Goal: Task Accomplishment & Management: Manage account settings

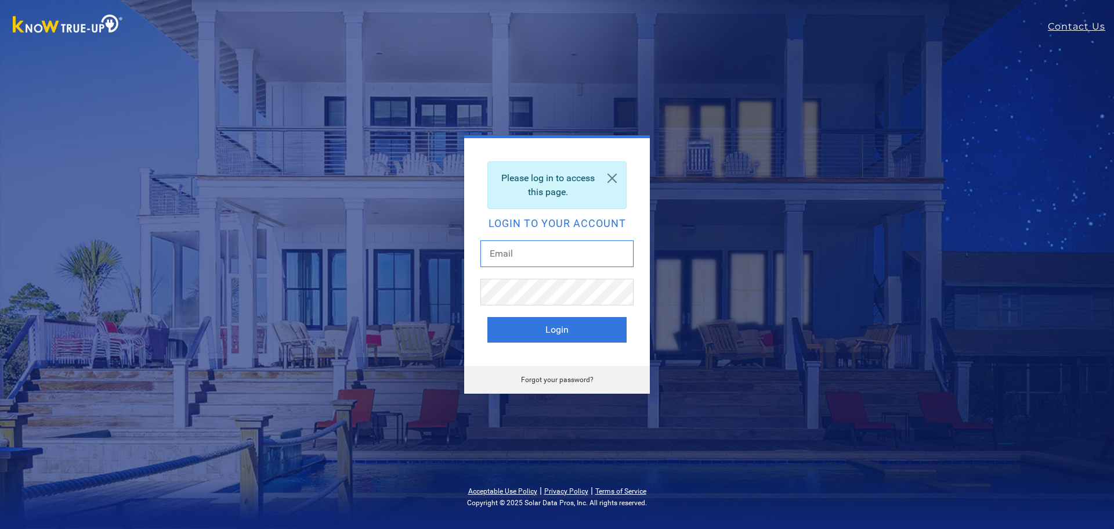
type input "[EMAIL_ADDRESS][DOMAIN_NAME]"
click at [566, 331] on button "Login" at bounding box center [556, 330] width 139 height 26
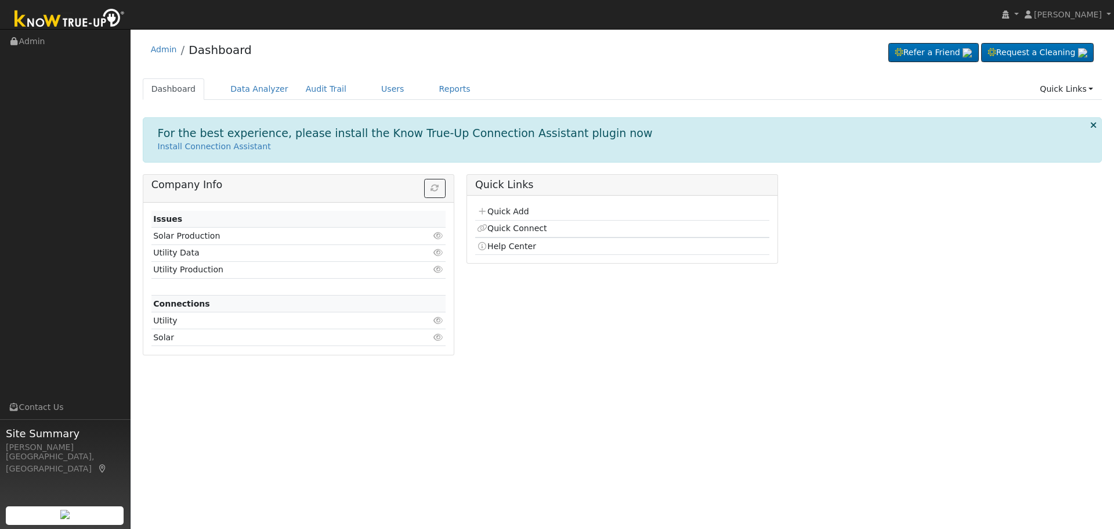
click at [352, 95] on ul "Dashboard Data Analyzer Audit Trail Users Reports Quick Links Quick Add Quick C…" at bounding box center [623, 88] width 960 height 21
click at [373, 90] on link "Users" at bounding box center [393, 88] width 41 height 21
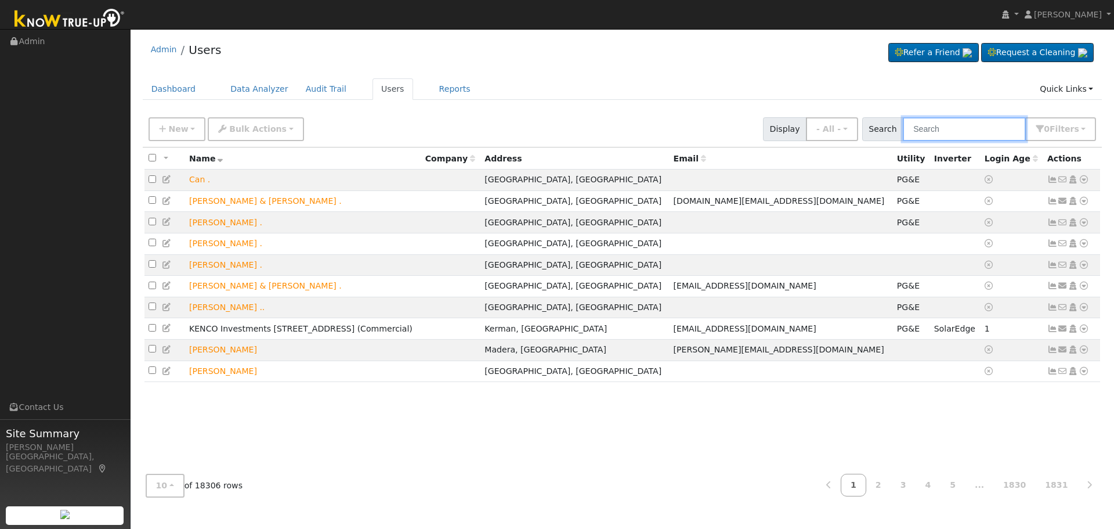
click at [937, 137] on input "text" at bounding box center [964, 129] width 123 height 24
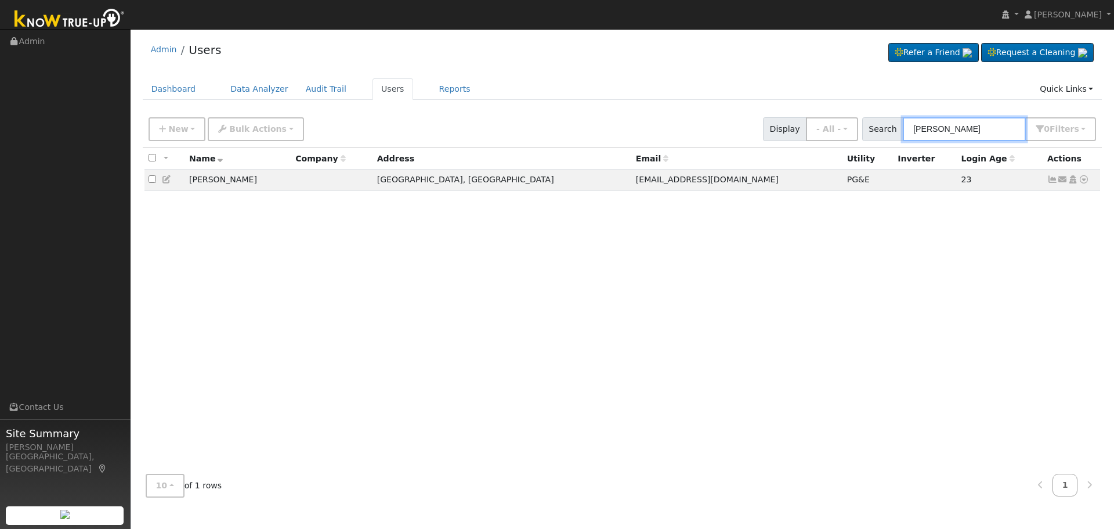
type input "james webster"
click at [1054, 180] on icon at bounding box center [1052, 179] width 10 height 8
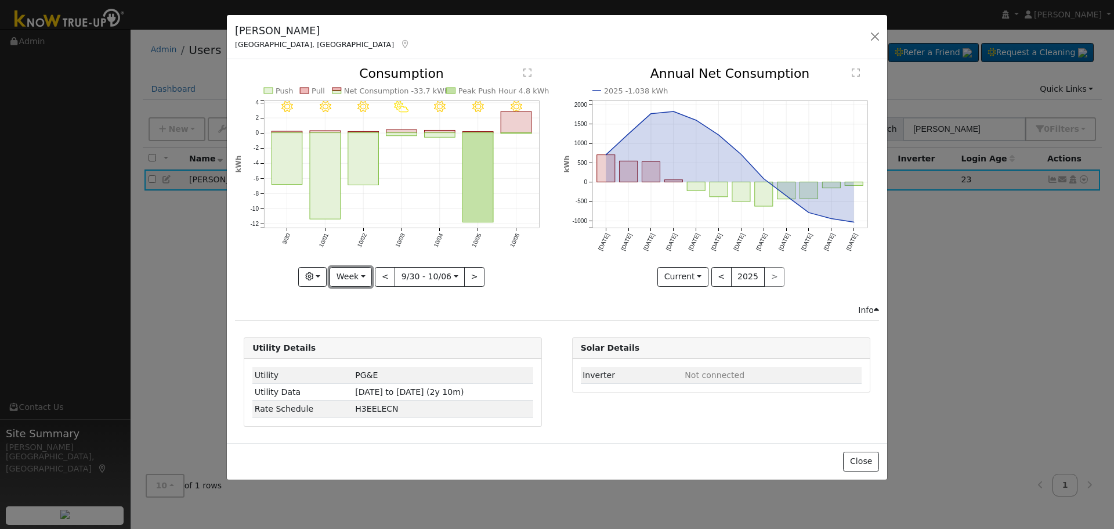
drag, startPoint x: 356, startPoint y: 275, endPoint x: 379, endPoint y: 269, distance: 23.9
click at [356, 276] on button "Week" at bounding box center [351, 277] width 42 height 20
click at [355, 308] on link "Day" at bounding box center [370, 300] width 81 height 16
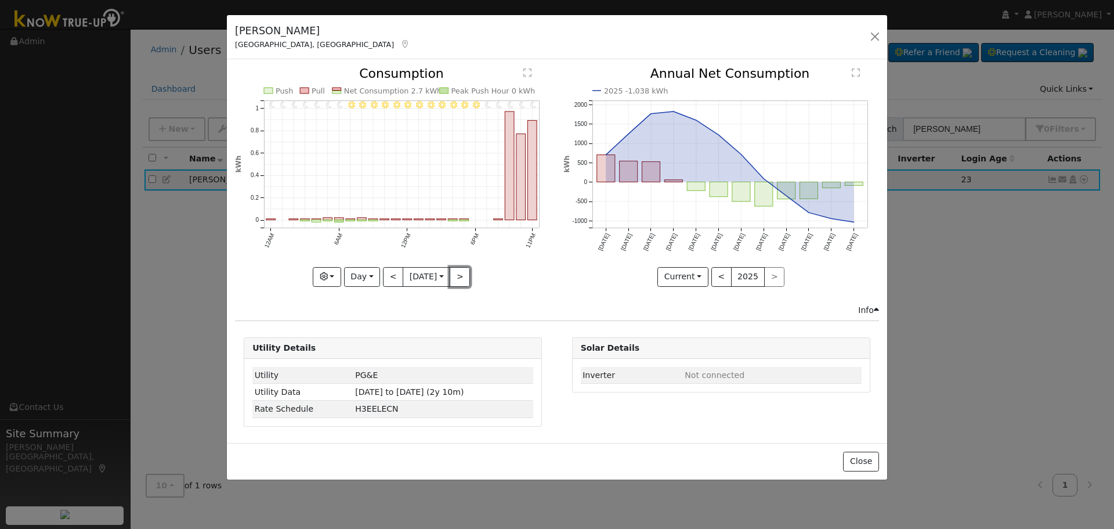
click at [462, 274] on button ">" at bounding box center [460, 277] width 20 height 20
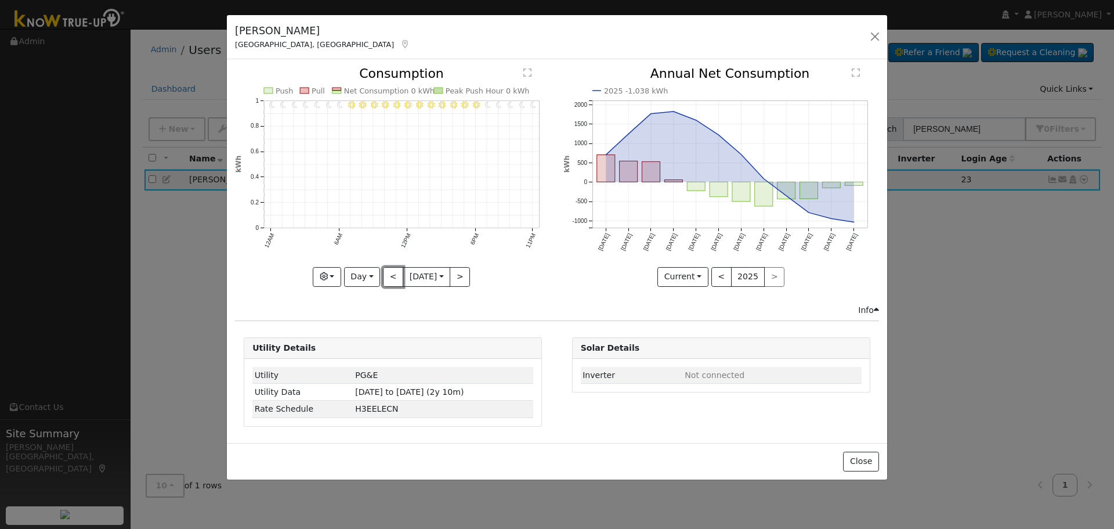
click at [387, 282] on button "<" at bounding box center [393, 277] width 20 height 20
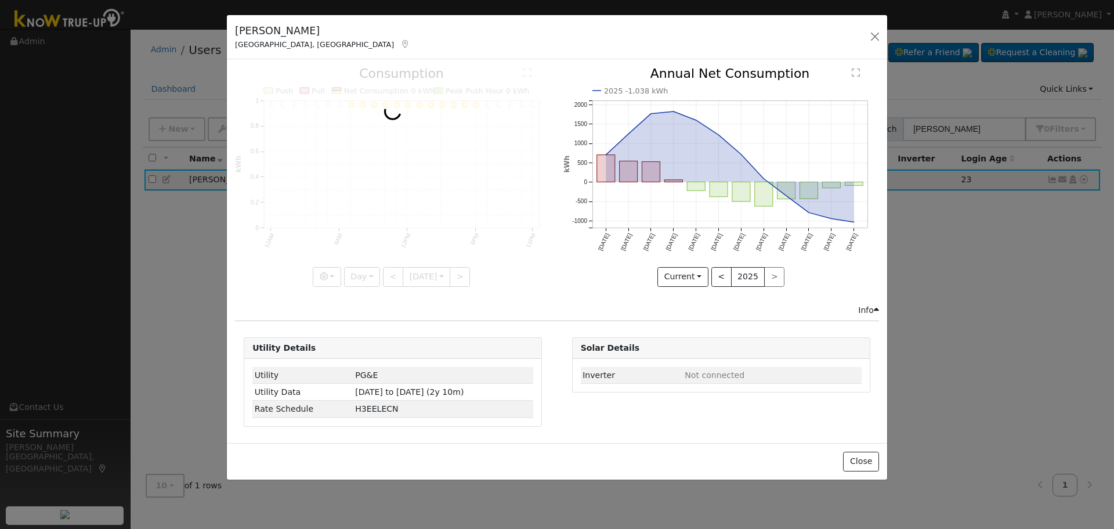
click at [387, 281] on div at bounding box center [393, 176] width 316 height 219
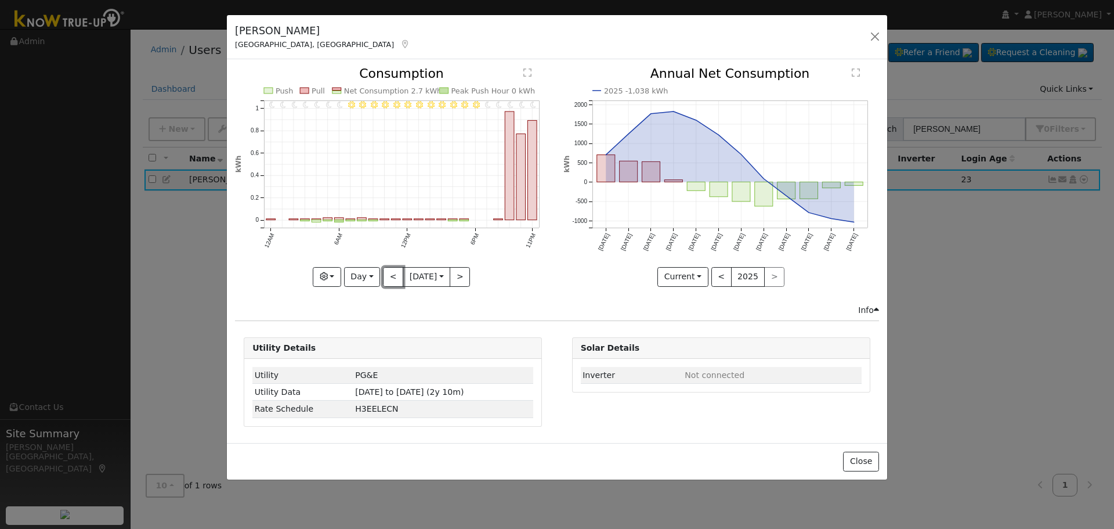
click at [387, 281] on button "<" at bounding box center [393, 277] width 20 height 20
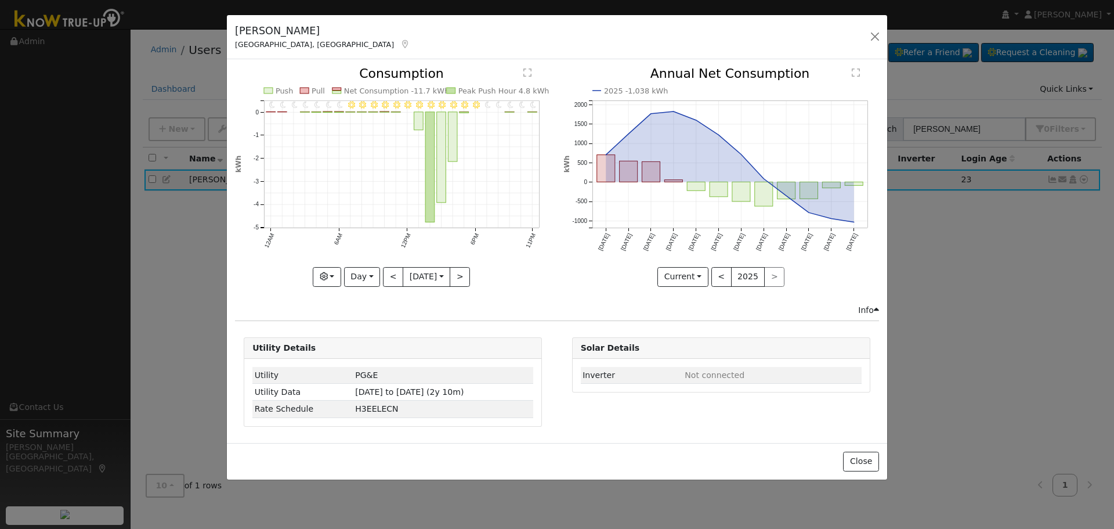
click at [387, 281] on div "11PM - Clear 10PM - Clear 9PM - Clear 8PM - Clear 7PM - Clear 6PM - Clear 5PM -…" at bounding box center [393, 176] width 316 height 219
click at [387, 281] on button "<" at bounding box center [393, 277] width 20 height 20
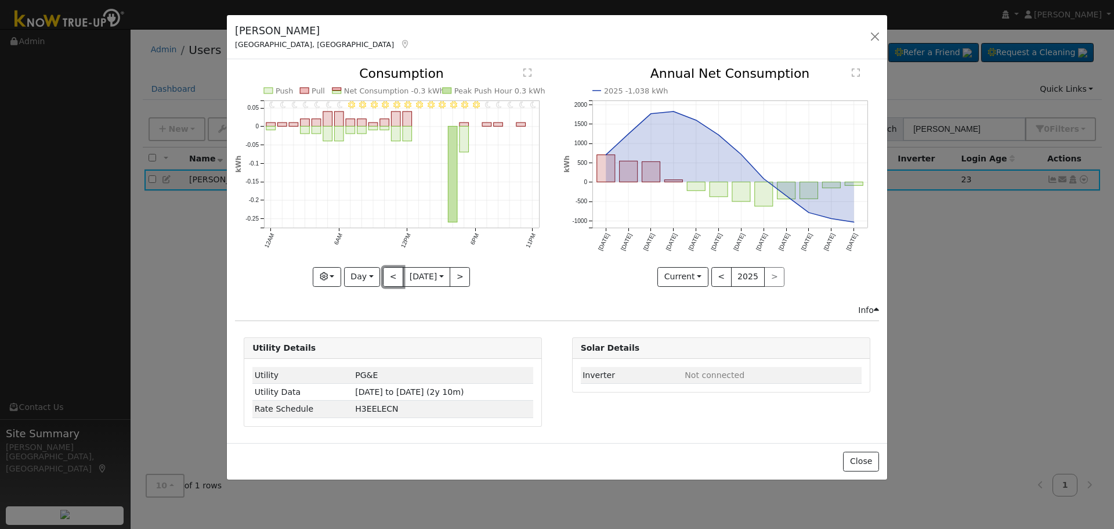
click at [387, 281] on button "<" at bounding box center [393, 277] width 20 height 20
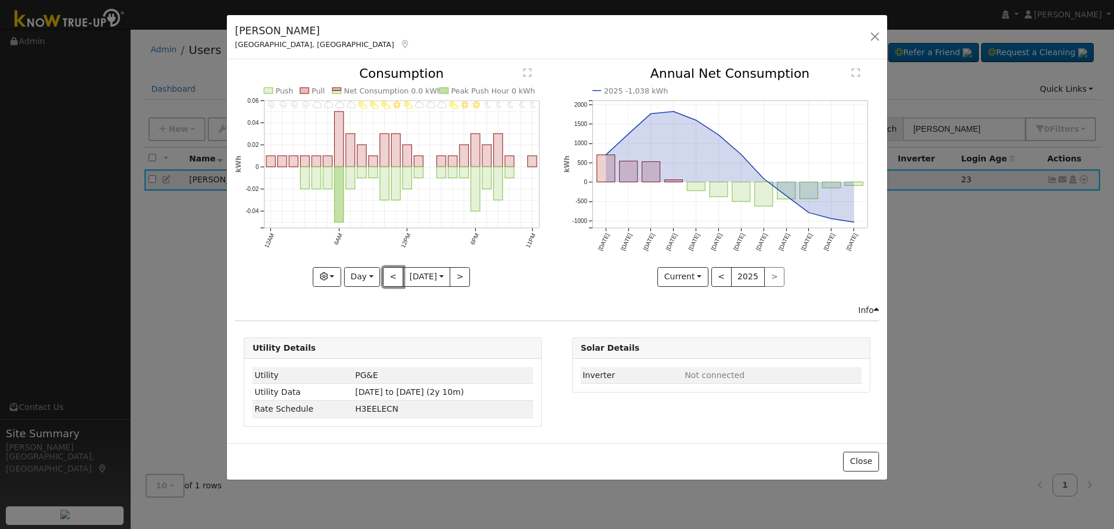
click at [387, 281] on button "<" at bounding box center [393, 277] width 20 height 20
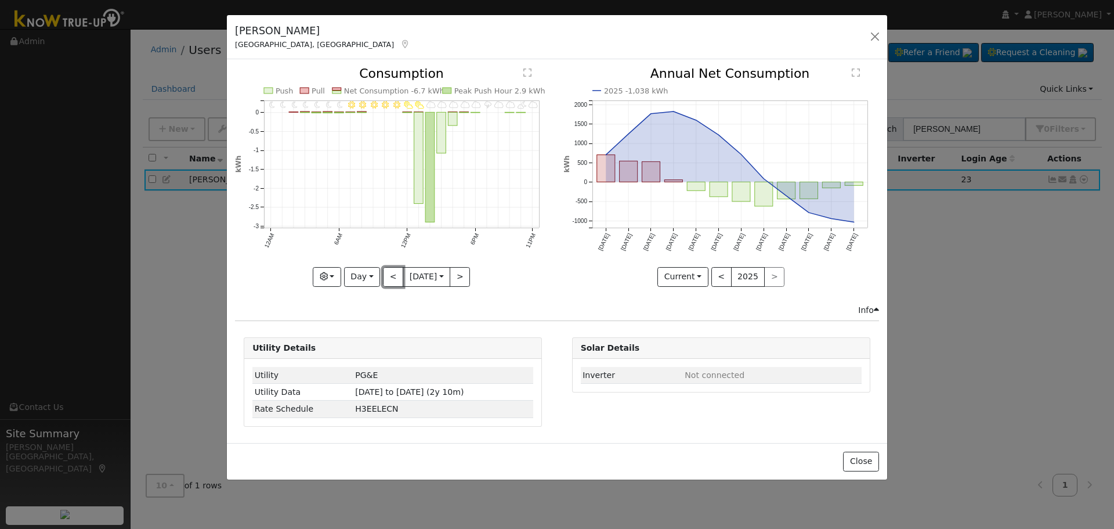
click at [387, 281] on button "<" at bounding box center [393, 277] width 20 height 20
click at [387, 281] on div at bounding box center [393, 176] width 316 height 219
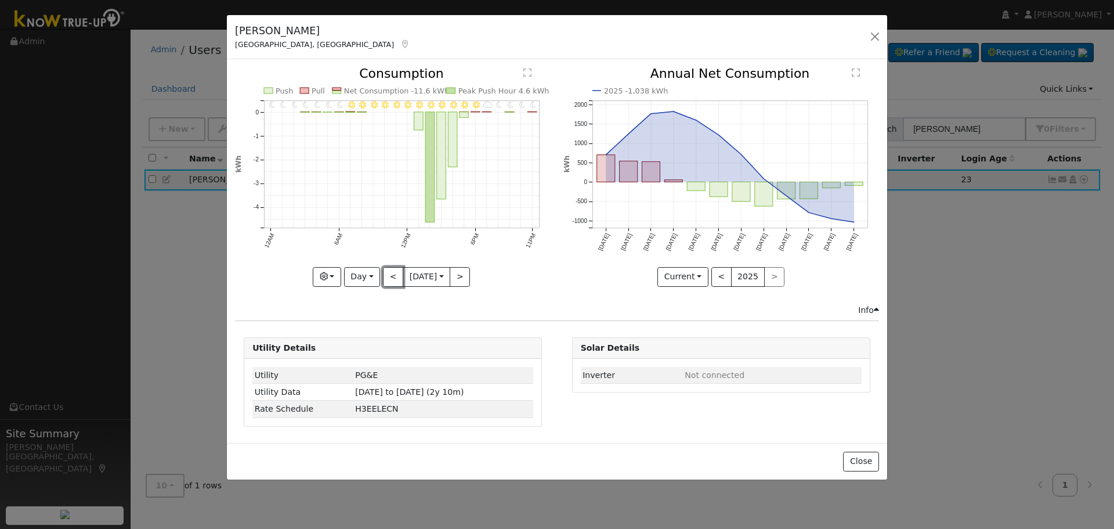
click at [387, 281] on button "<" at bounding box center [393, 277] width 20 height 20
click at [387, 281] on div at bounding box center [393, 176] width 316 height 219
click at [387, 281] on button "<" at bounding box center [393, 277] width 20 height 20
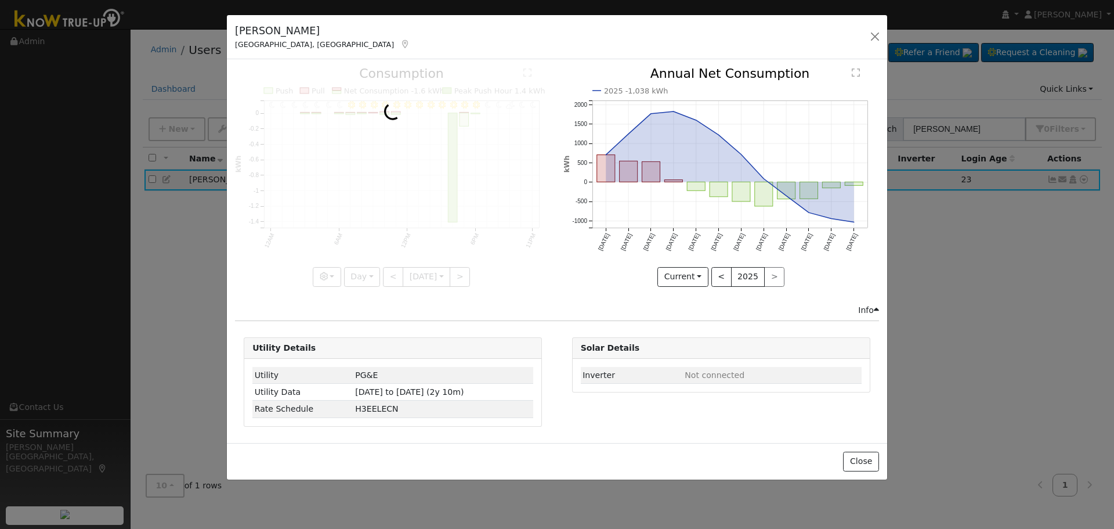
click at [387, 281] on div at bounding box center [393, 176] width 316 height 219
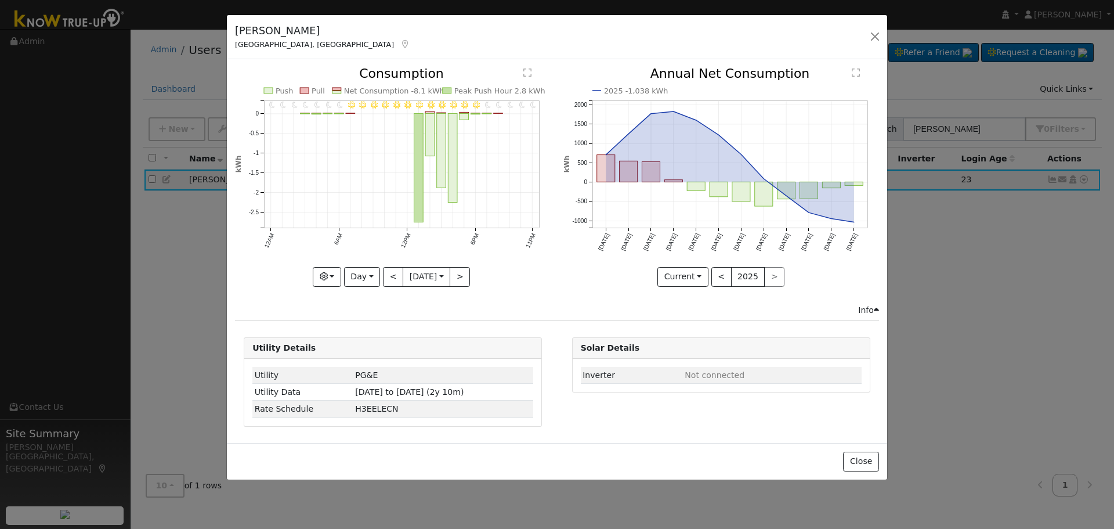
click at [387, 281] on div at bounding box center [393, 176] width 316 height 219
click at [387, 281] on button "<" at bounding box center [393, 277] width 20 height 20
type input "2025-09-25"
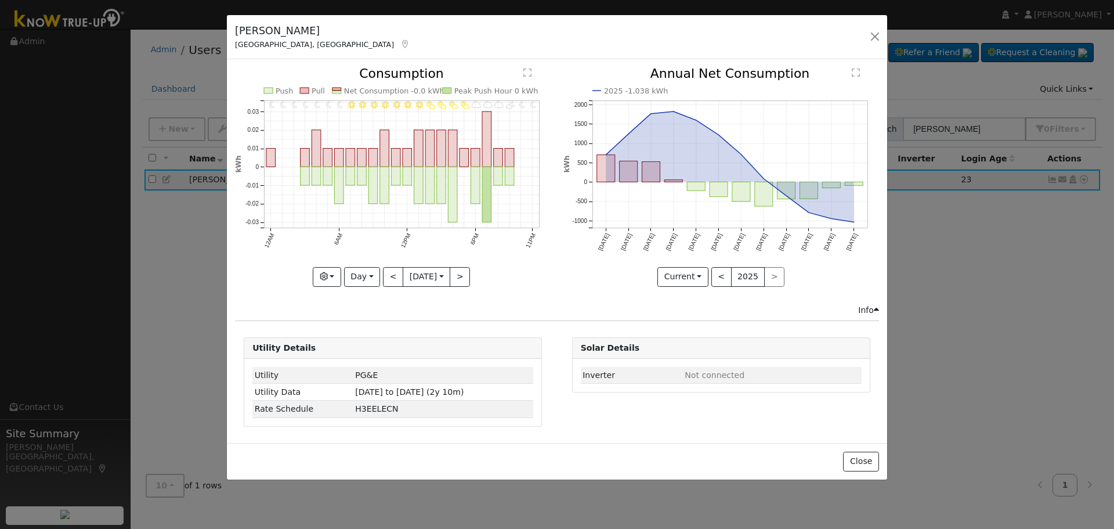
click at [387, 281] on div "11PM - MostlyClear 10PM - MostlyClear 9PM - PartlyCloudy 8PM - MostlyCloudy 7PM…" at bounding box center [393, 176] width 316 height 219
click at [874, 43] on button "button" at bounding box center [875, 36] width 16 height 16
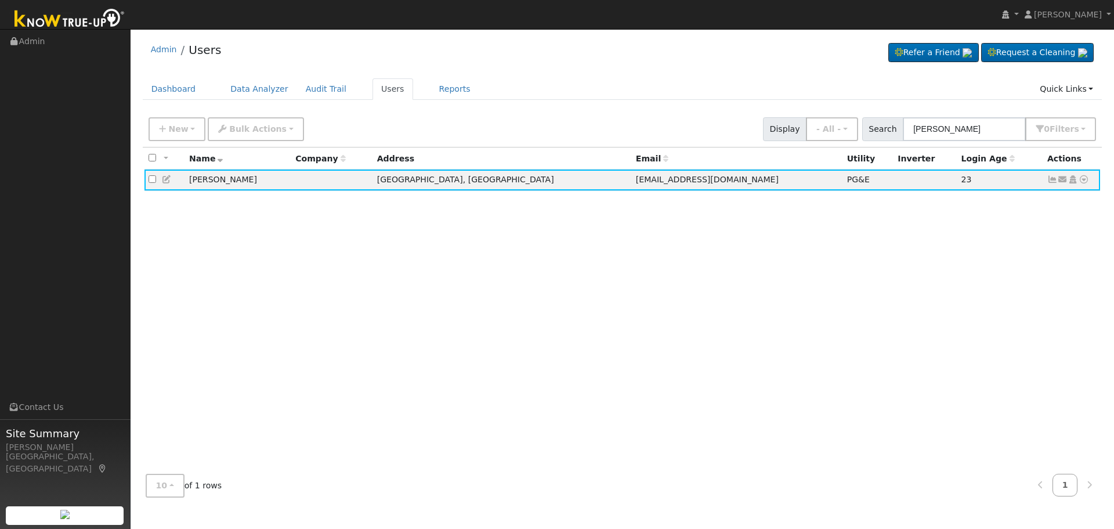
click at [1083, 177] on icon at bounding box center [1084, 179] width 10 height 8
click at [1052, 207] on link "Data Analyzer" at bounding box center [1046, 199] width 84 height 16
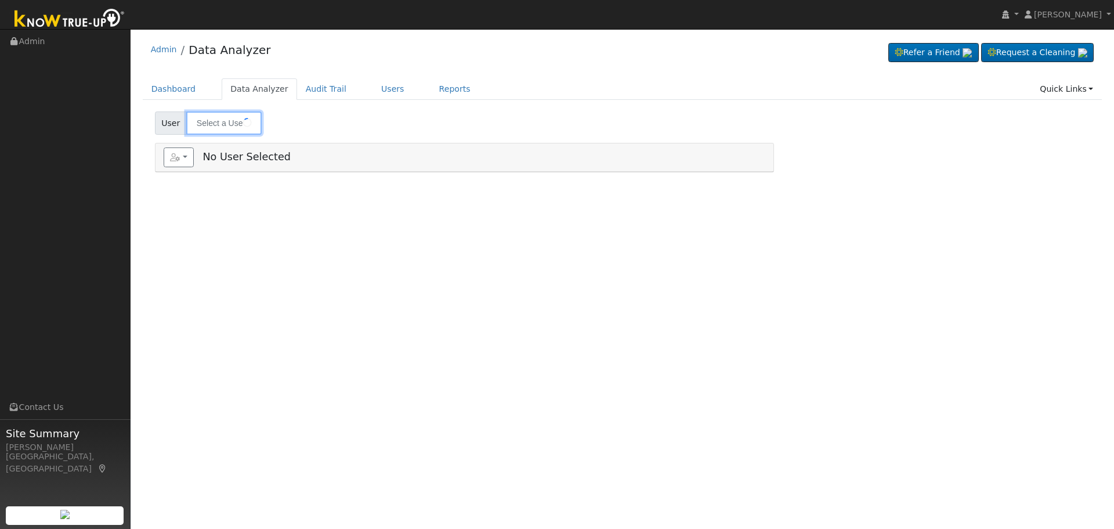
type input "[PERSON_NAME]"
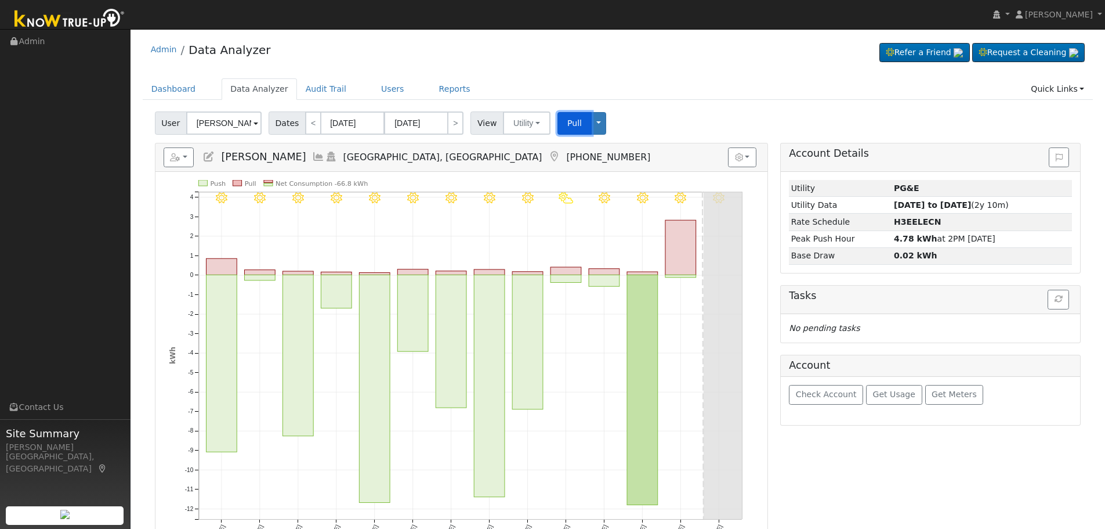
click at [572, 119] on span "Pull" at bounding box center [574, 122] width 15 height 9
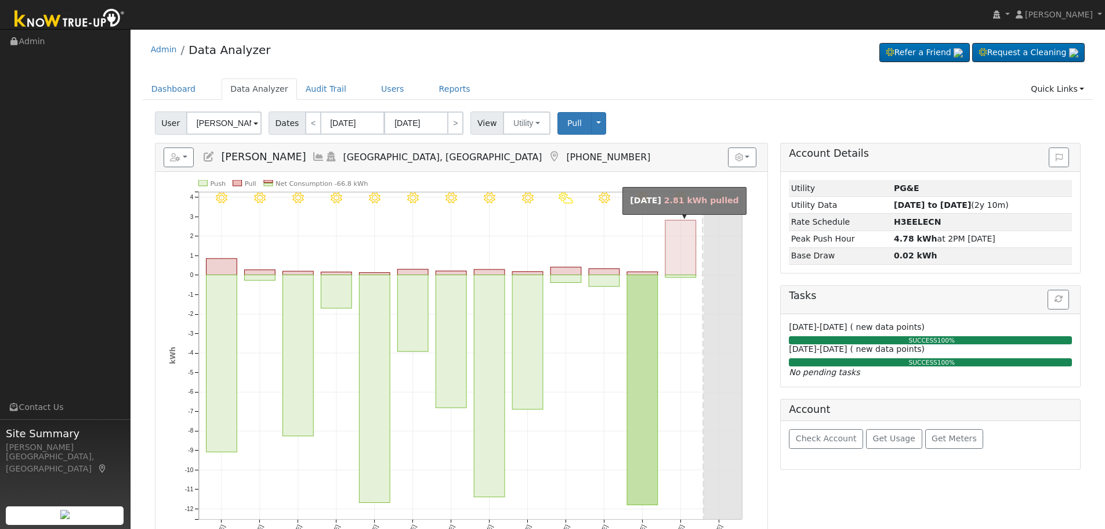
click at [684, 270] on rect "onclick=""" at bounding box center [681, 247] width 31 height 55
type input "10/06/2025"
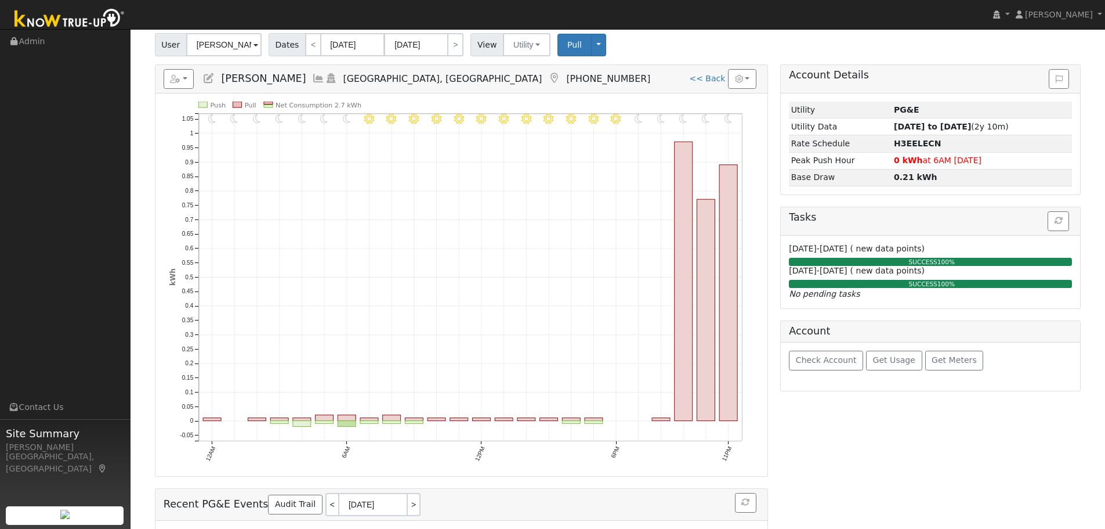
scroll to position [58, 0]
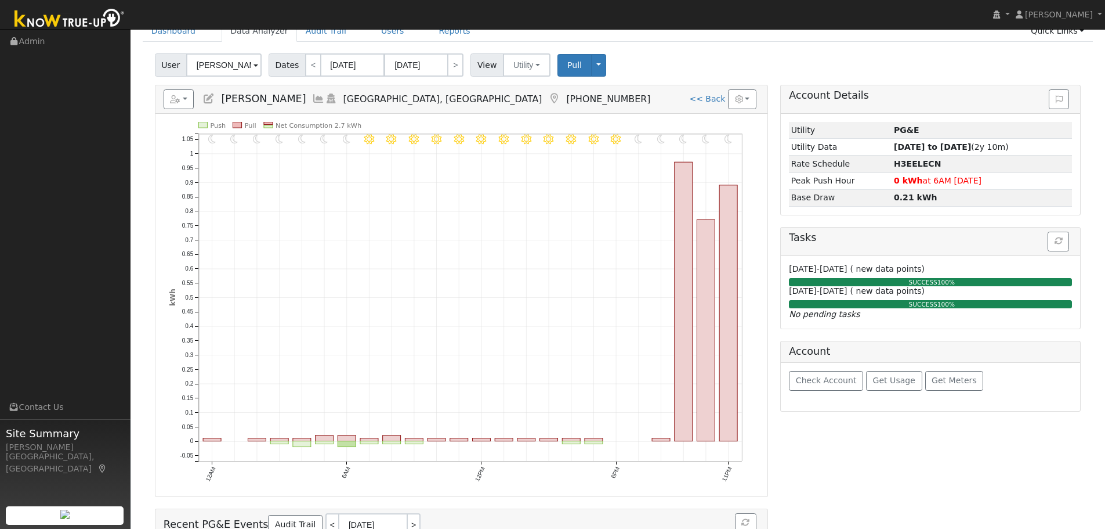
click at [312, 98] on icon at bounding box center [318, 98] width 13 height 10
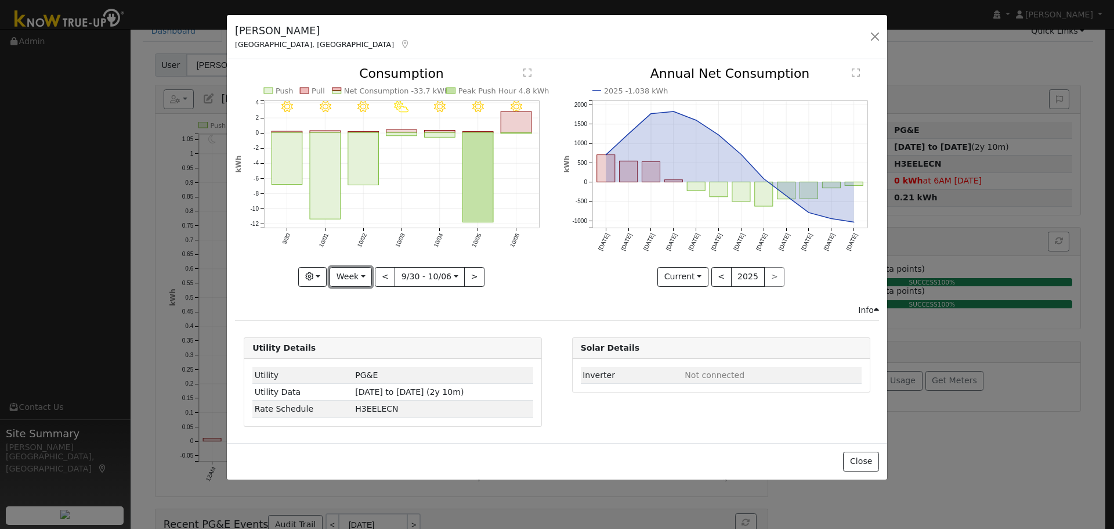
click at [361, 277] on button "Week" at bounding box center [351, 277] width 42 height 20
click at [360, 298] on link "Day" at bounding box center [370, 300] width 81 height 16
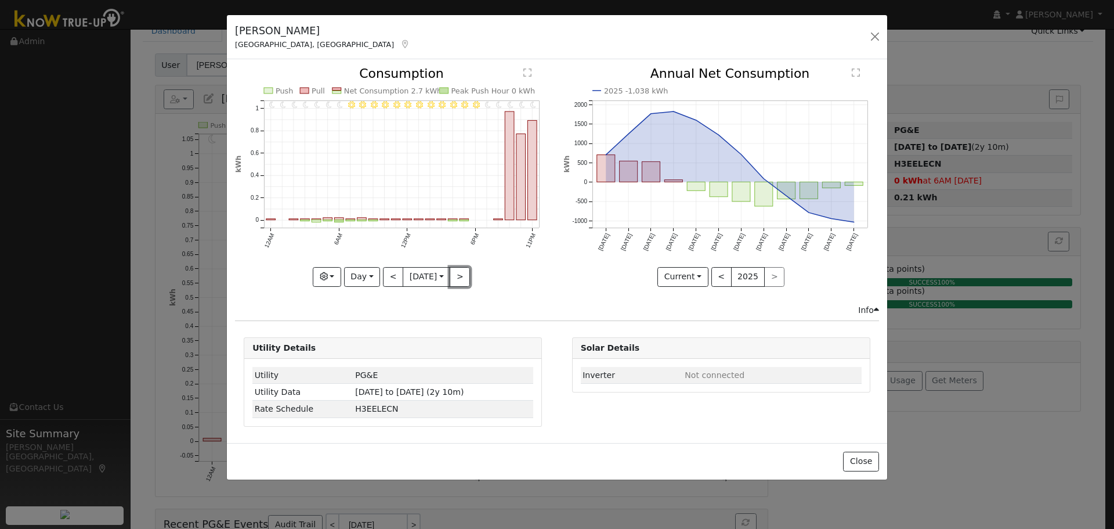
click at [465, 277] on button ">" at bounding box center [460, 277] width 20 height 20
type input "2025-10-07"
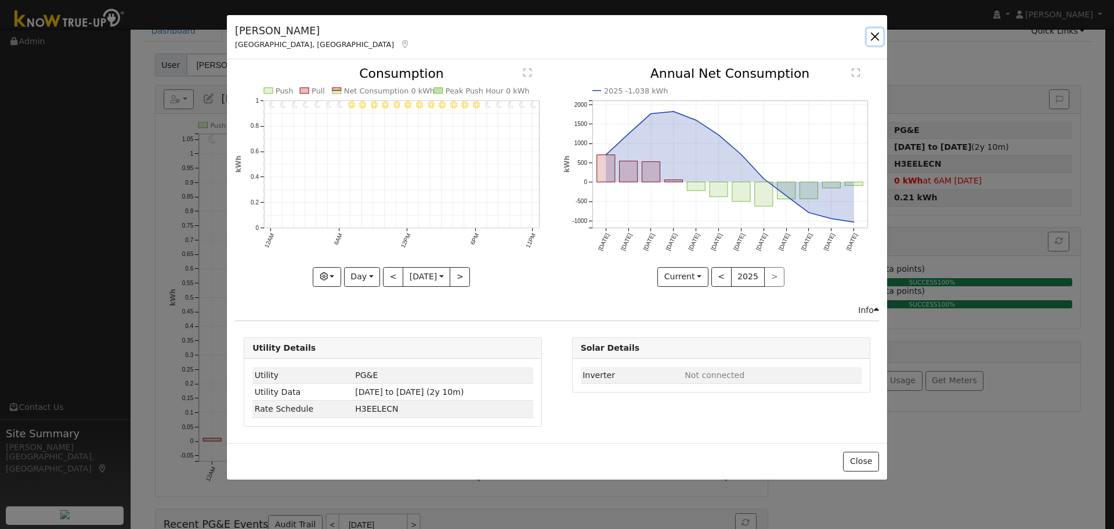
click at [874, 36] on button "button" at bounding box center [875, 36] width 16 height 16
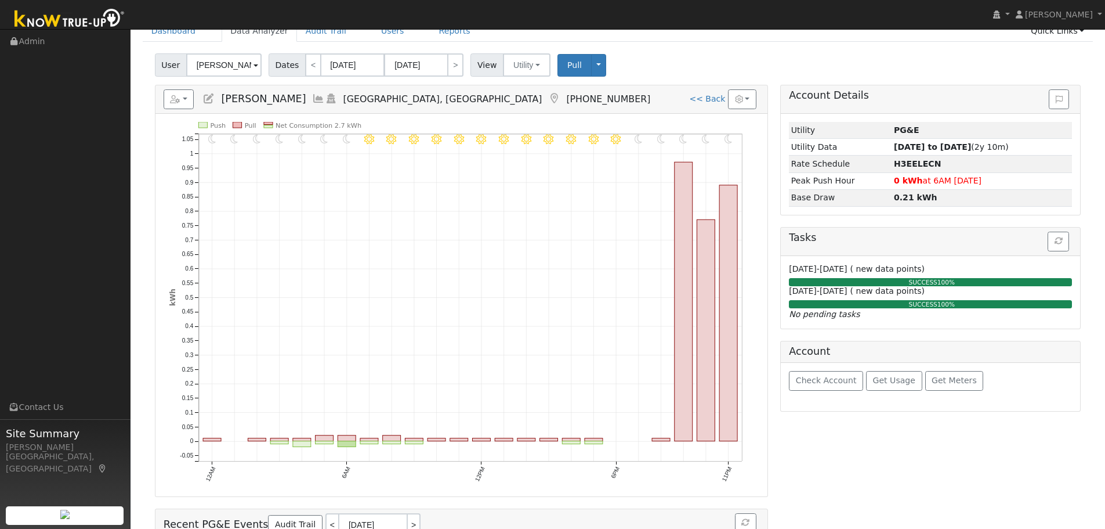
click at [453, 66] on link ">" at bounding box center [455, 64] width 16 height 23
type input "10/07/2025"
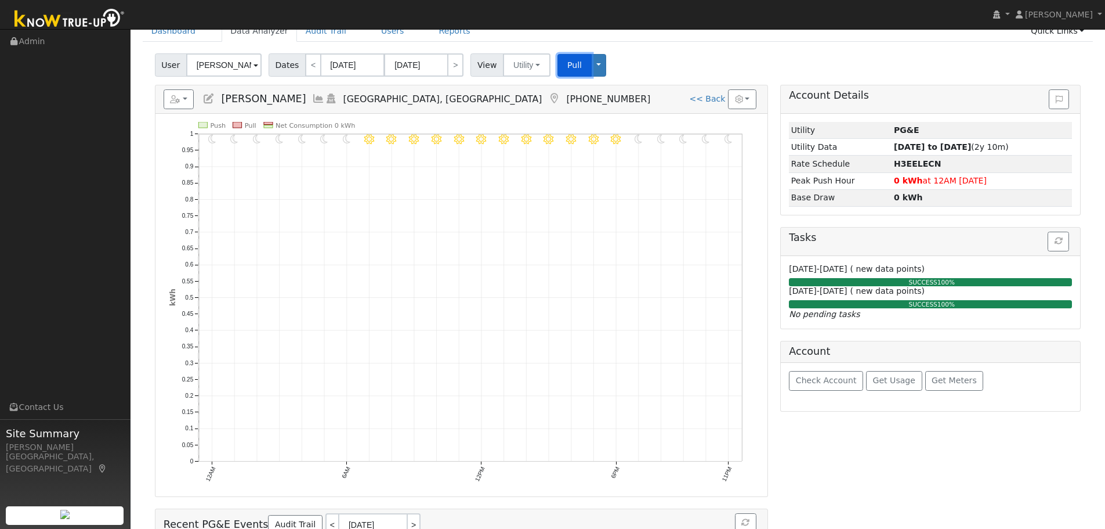
click at [570, 61] on span "Pull" at bounding box center [574, 64] width 15 height 9
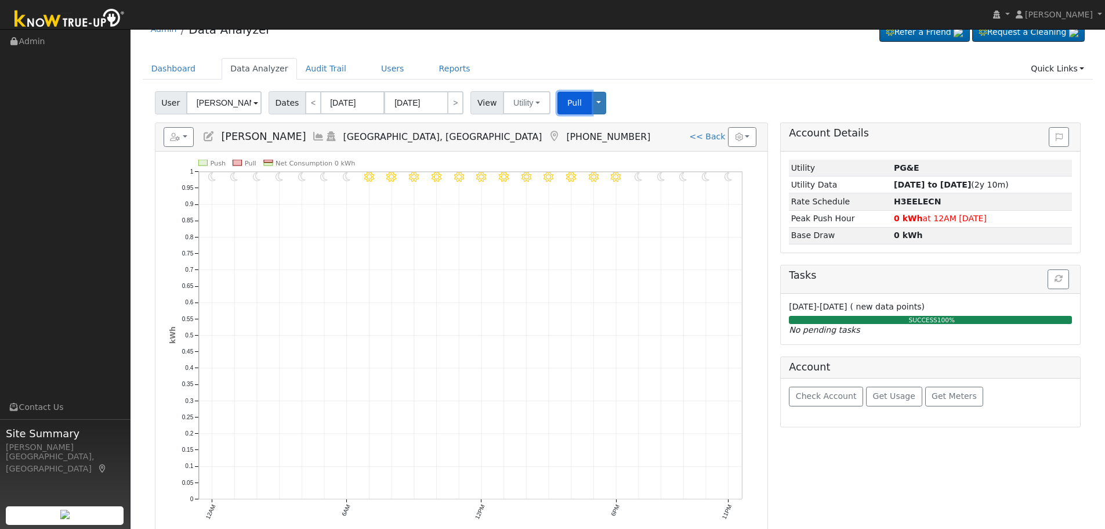
scroll to position [0, 0]
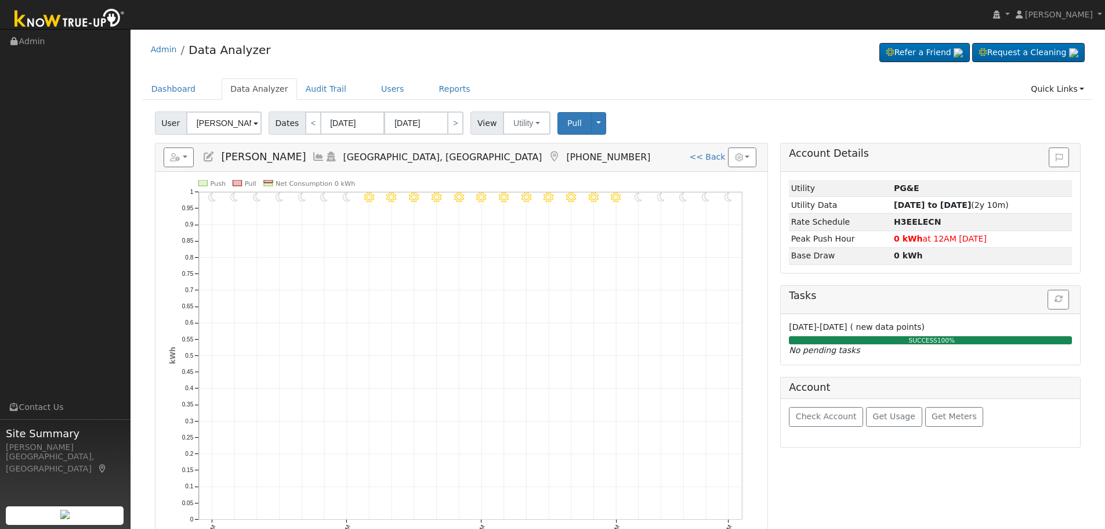
click at [312, 156] on icon at bounding box center [318, 156] width 13 height 10
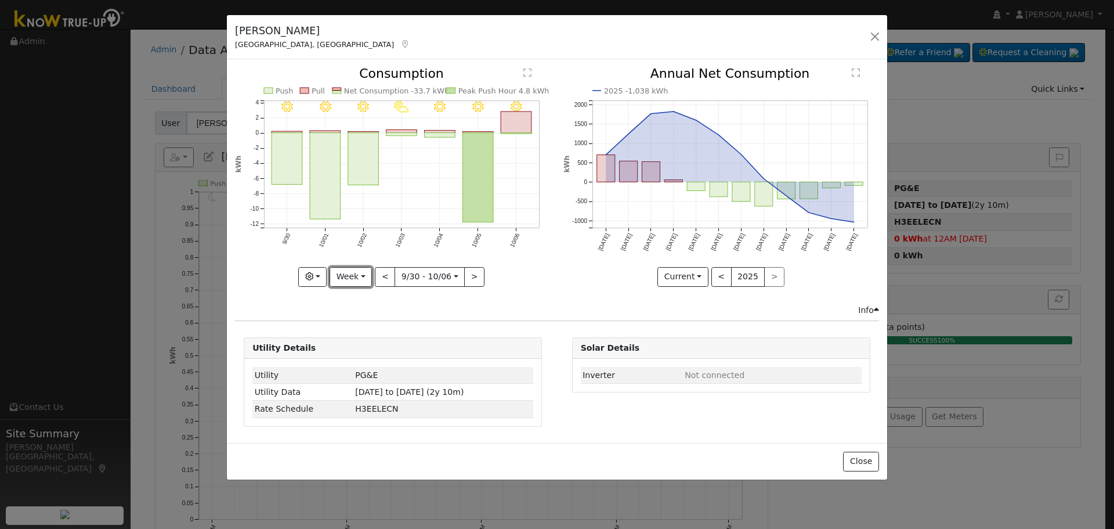
click at [359, 279] on button "Week" at bounding box center [351, 277] width 42 height 20
click at [370, 298] on link "Day" at bounding box center [370, 300] width 81 height 16
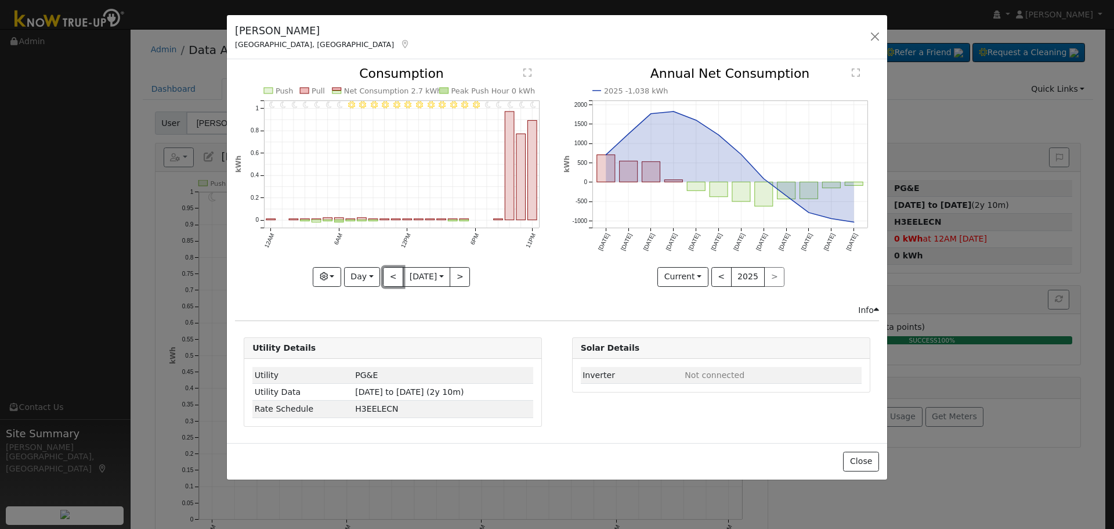
click at [384, 278] on button "<" at bounding box center [393, 277] width 20 height 20
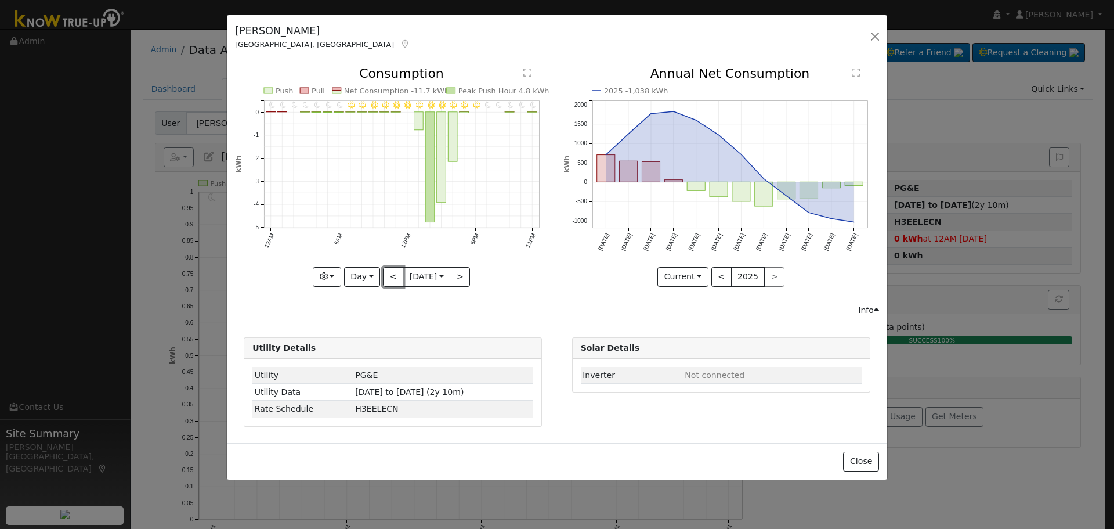
click at [384, 272] on button "<" at bounding box center [393, 277] width 20 height 20
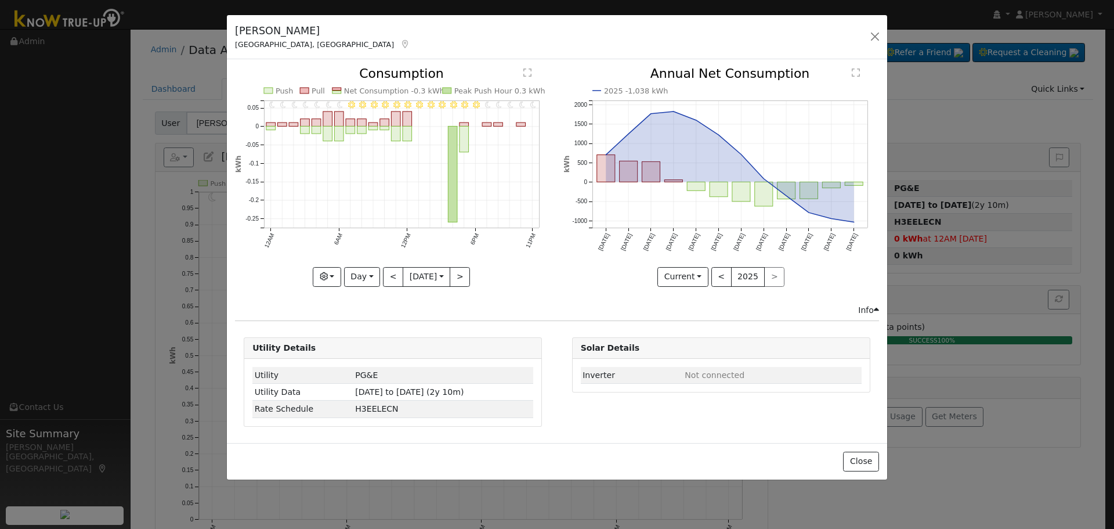
click at [384, 272] on div "11PM - Clear 10PM - Clear 9PM - Clear 8PM - Clear 7PM - Clear 6PM - Clear 5PM -…" at bounding box center [393, 176] width 316 height 219
click at [384, 272] on button "<" at bounding box center [393, 277] width 20 height 20
click at [0, 0] on div at bounding box center [0, 0] width 0 height 0
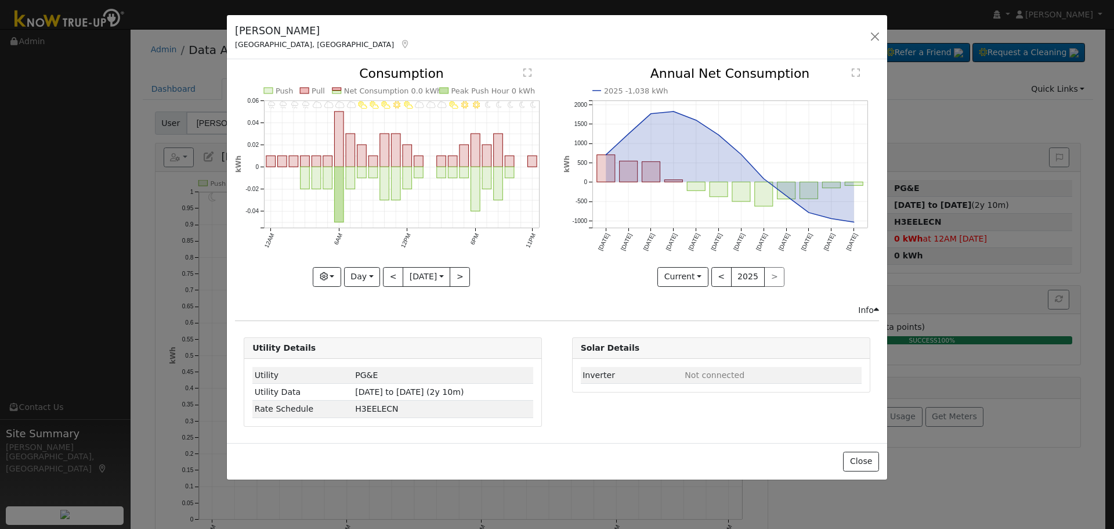
click at [384, 272] on div at bounding box center [393, 176] width 316 height 219
click at [384, 272] on button "<" at bounding box center [393, 277] width 20 height 20
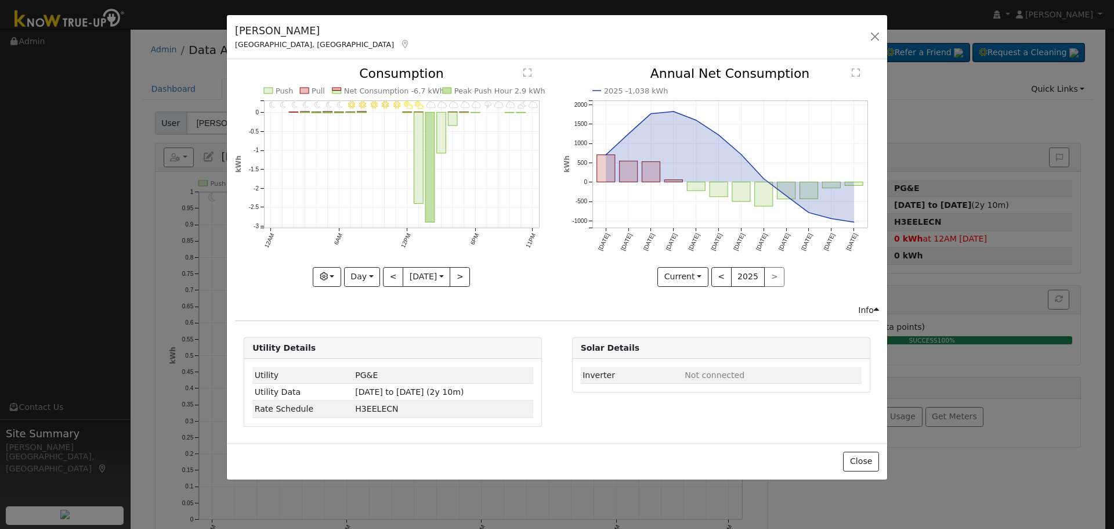
click at [384, 272] on div at bounding box center [393, 176] width 316 height 219
click at [384, 272] on button "<" at bounding box center [393, 277] width 20 height 20
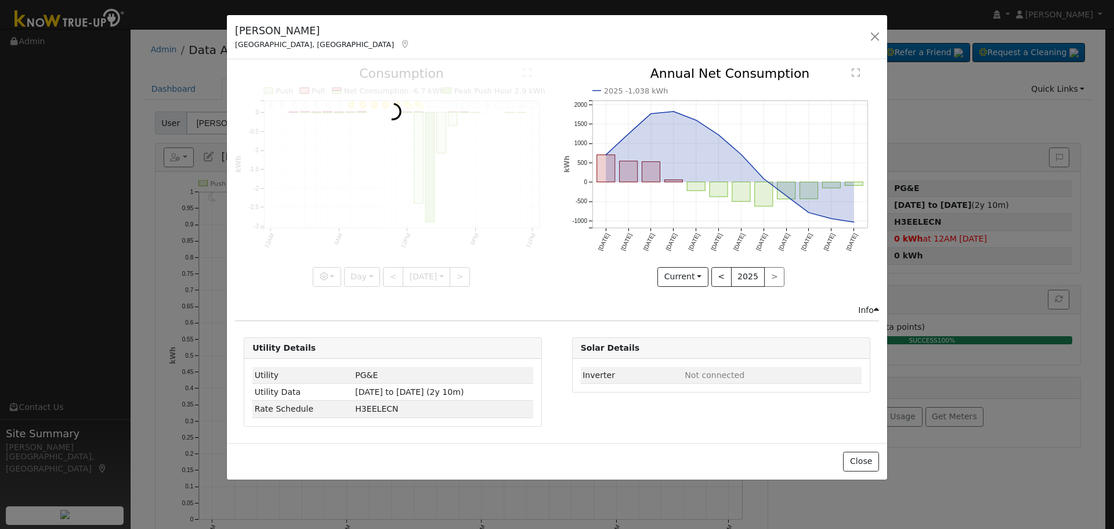
click at [384, 272] on div at bounding box center [393, 176] width 316 height 219
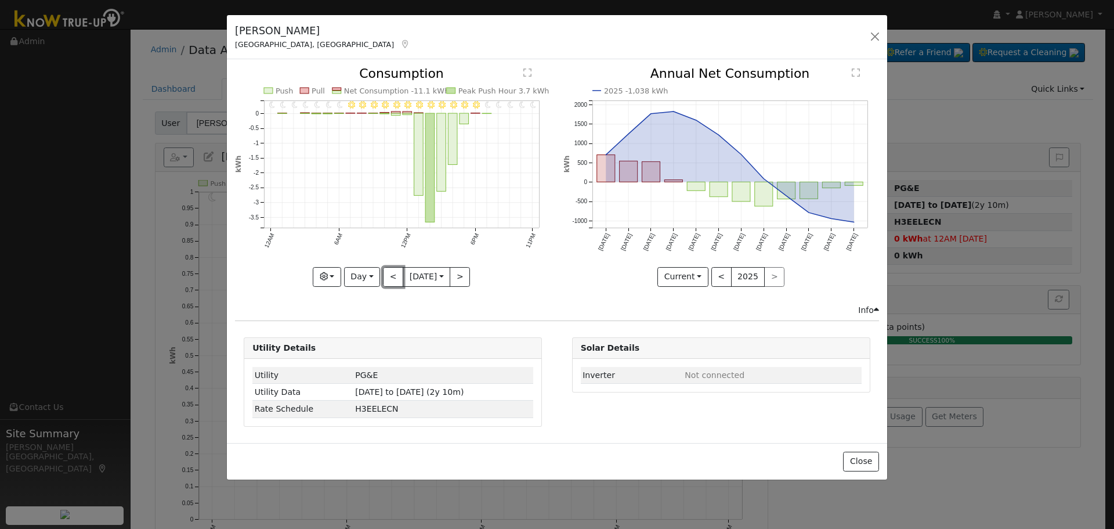
click at [384, 272] on button "<" at bounding box center [393, 277] width 20 height 20
click at [384, 272] on div at bounding box center [393, 176] width 316 height 219
click at [384, 272] on button "<" at bounding box center [393, 277] width 20 height 20
click at [383, 272] on div at bounding box center [393, 176] width 316 height 219
click at [383, 272] on button "<" at bounding box center [393, 277] width 20 height 20
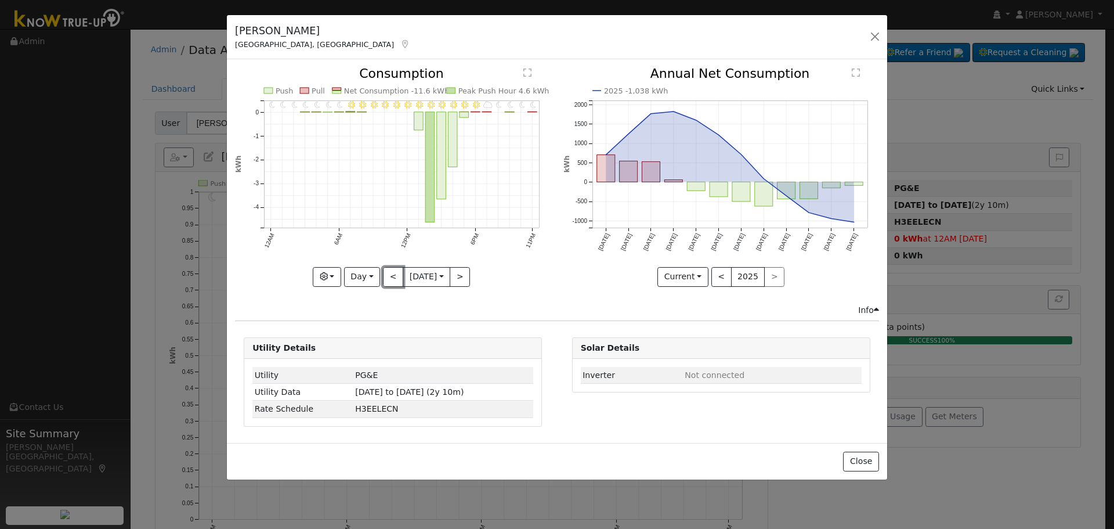
click at [383, 272] on button "<" at bounding box center [393, 277] width 20 height 20
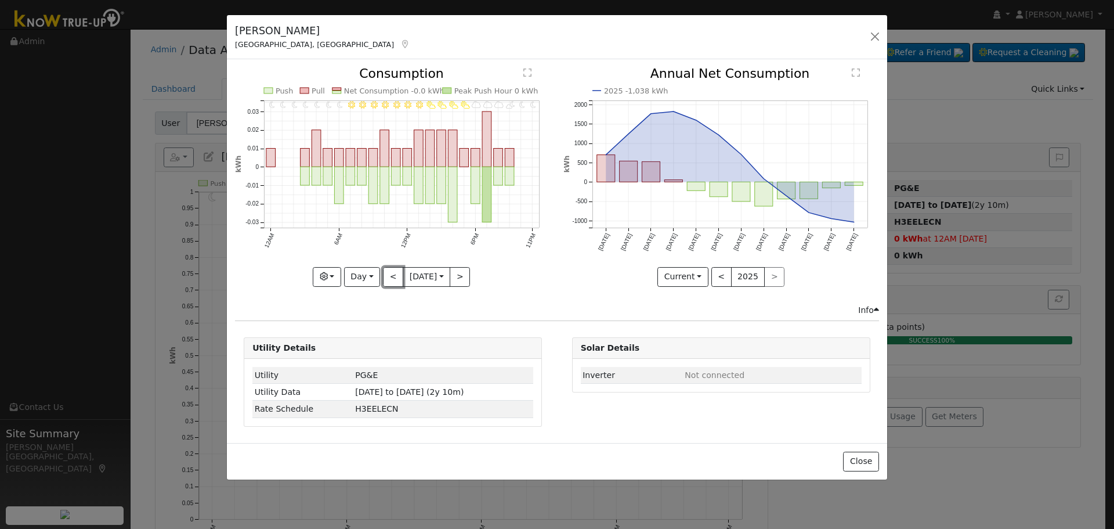
click at [384, 272] on button "<" at bounding box center [393, 277] width 20 height 20
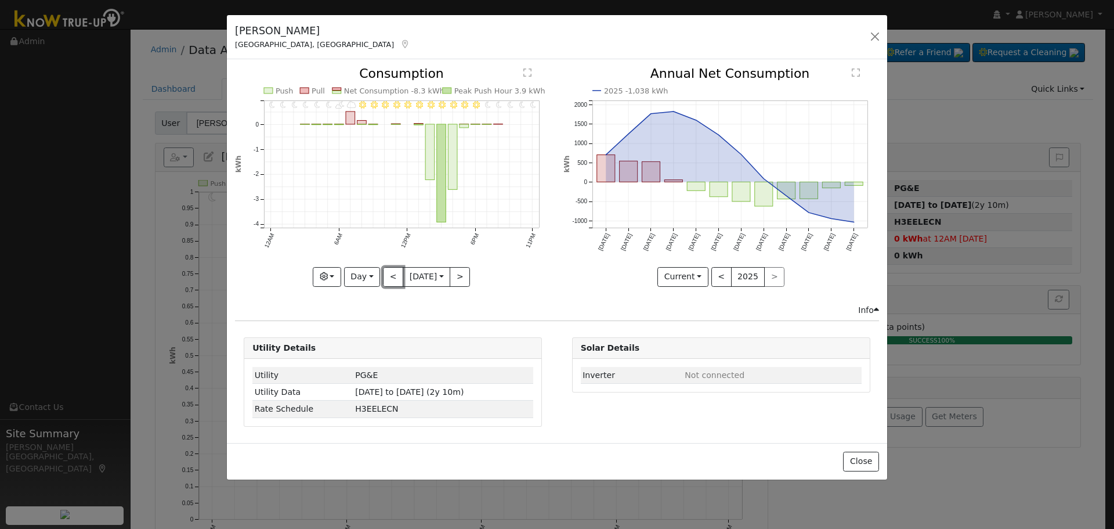
click at [384, 269] on button "<" at bounding box center [393, 277] width 20 height 20
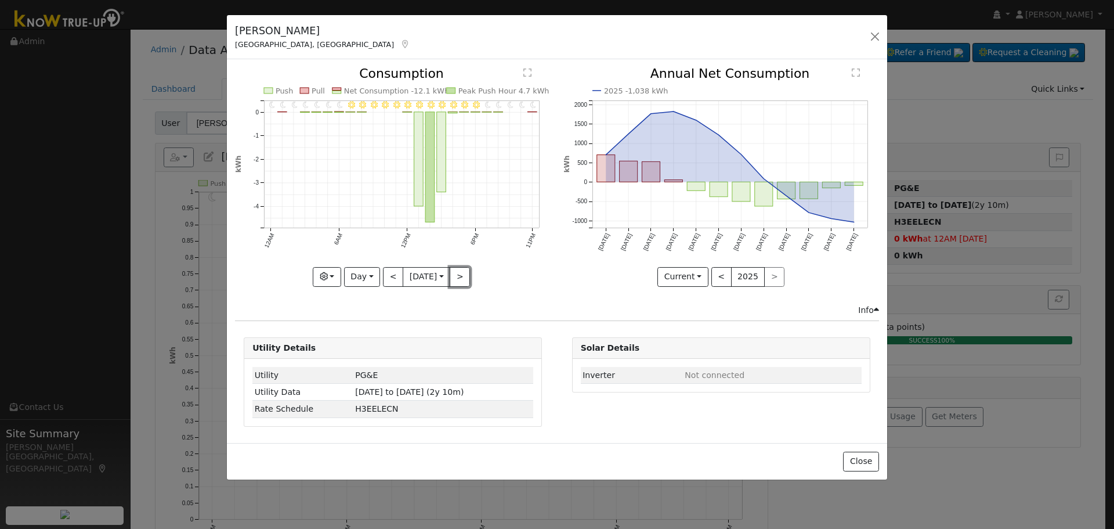
click at [461, 276] on button ">" at bounding box center [460, 277] width 20 height 20
type input "2025-09-22"
click at [461, 276] on div at bounding box center [393, 176] width 316 height 219
click at [871, 39] on button "button" at bounding box center [875, 36] width 16 height 16
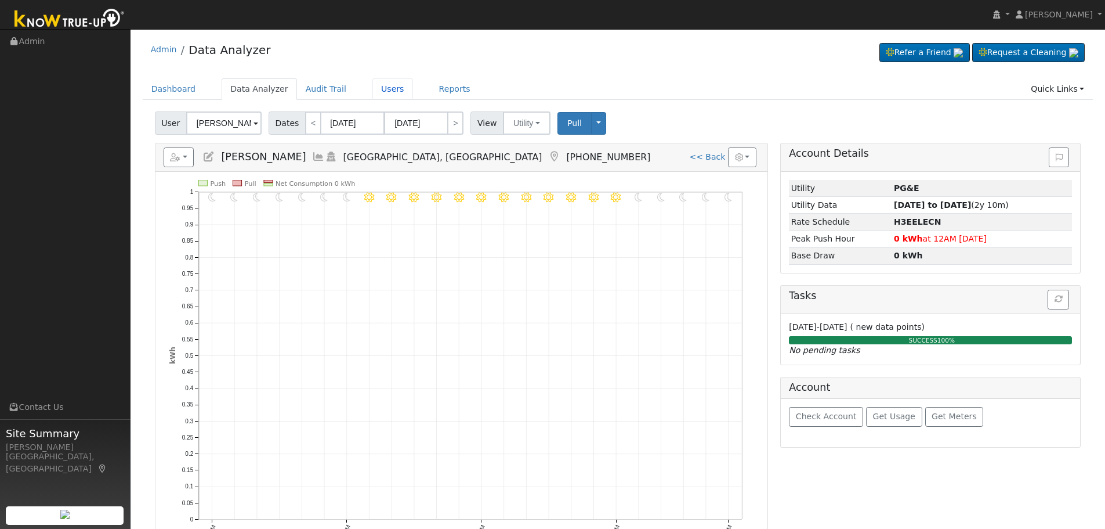
click at [377, 95] on link "Users" at bounding box center [393, 88] width 41 height 21
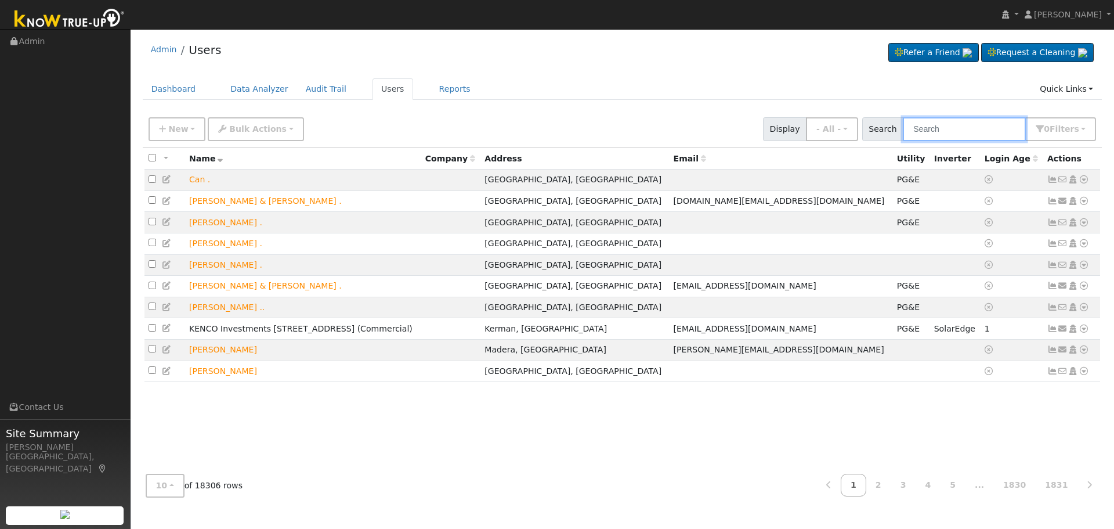
click at [966, 126] on input "text" at bounding box center [964, 129] width 123 height 24
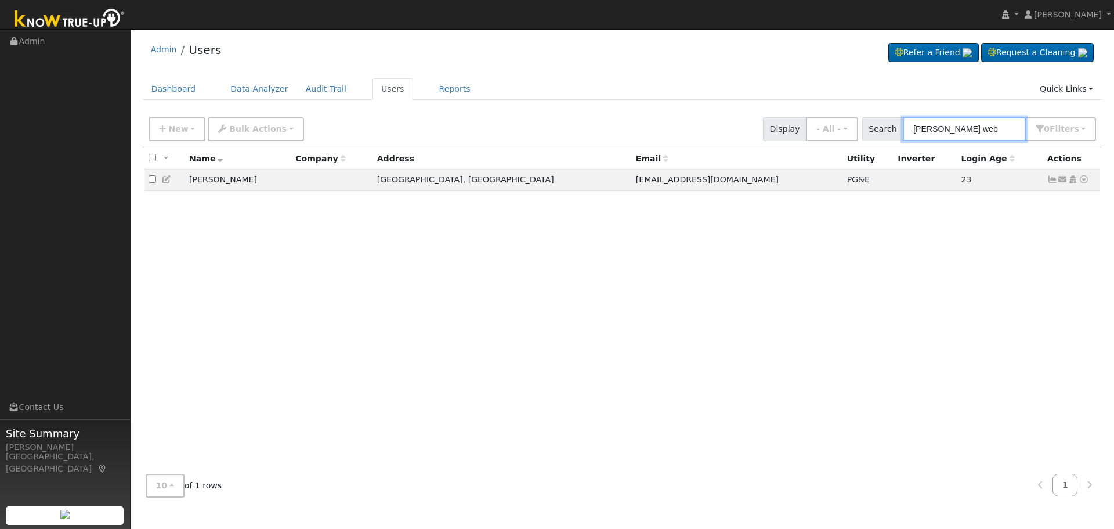
type input "[PERSON_NAME] web"
click at [1063, 180] on icon at bounding box center [1063, 179] width 10 height 8
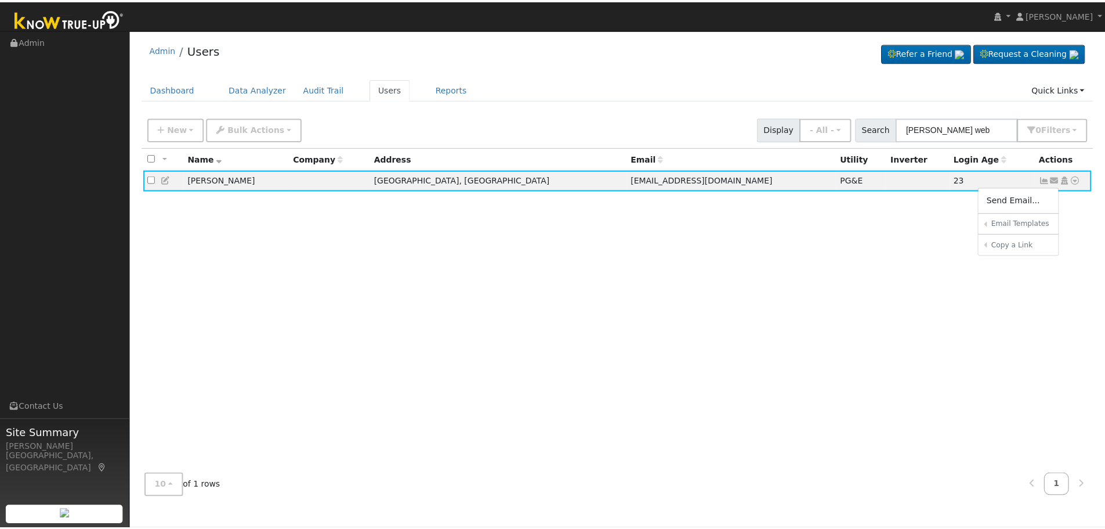
scroll to position [58, 0]
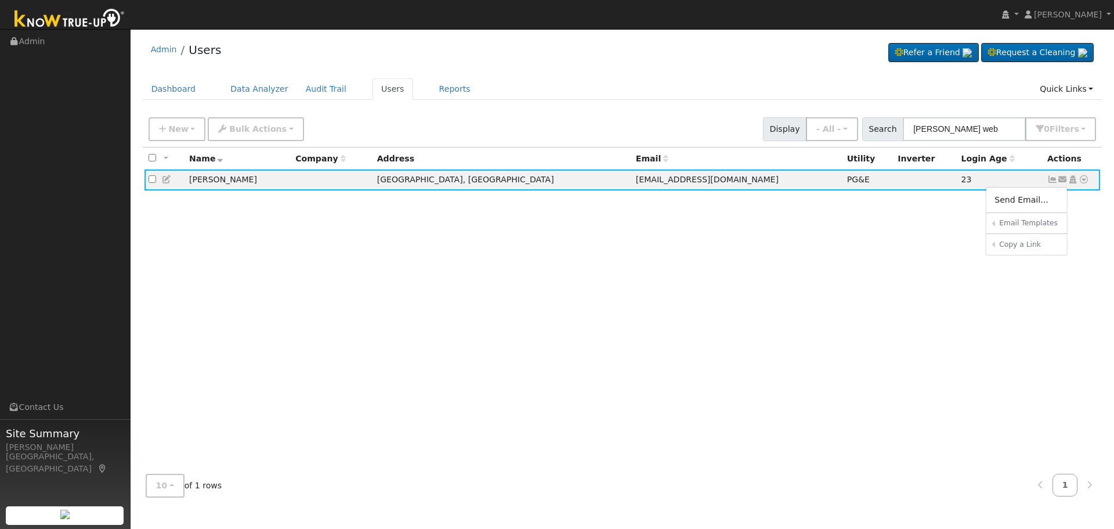
click at [0, 0] on link "Enphase Reauthorization" at bounding box center [0, 0] width 0 height 0
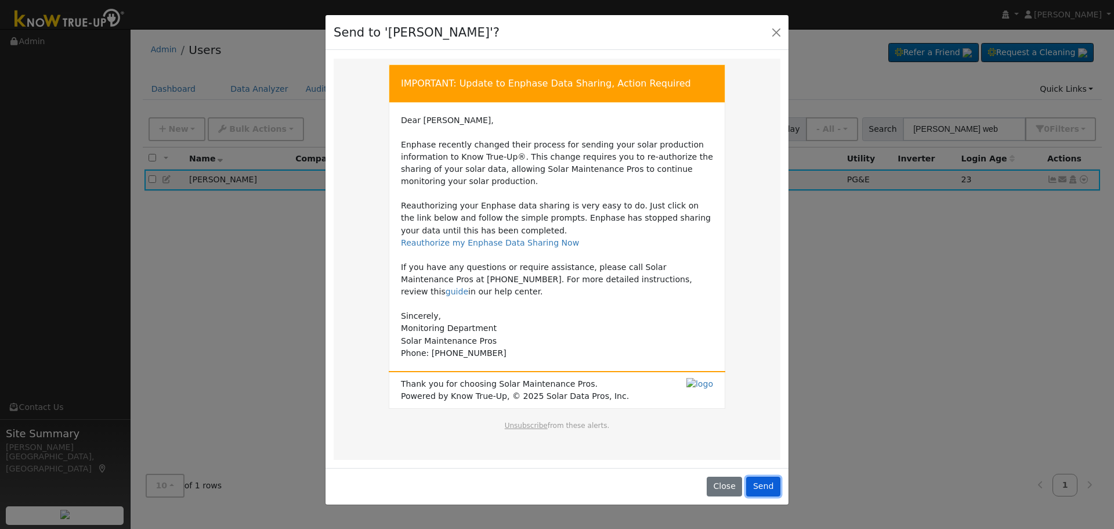
click at [772, 476] on button "Send" at bounding box center [763, 486] width 34 height 20
